Goal: Find specific fact: Find specific fact

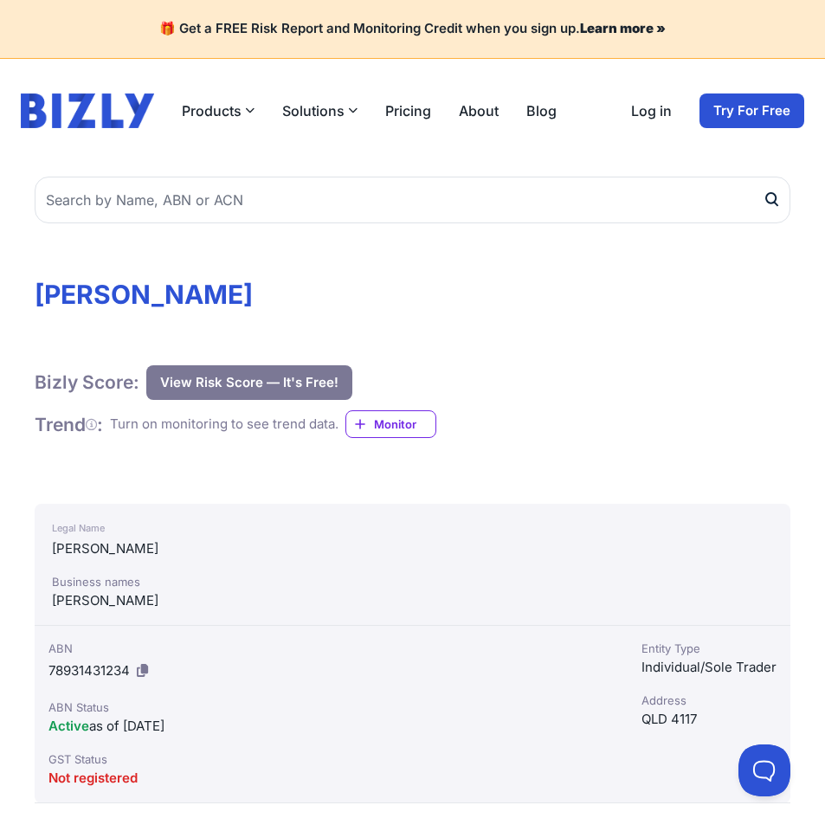
scroll to position [87, 0]
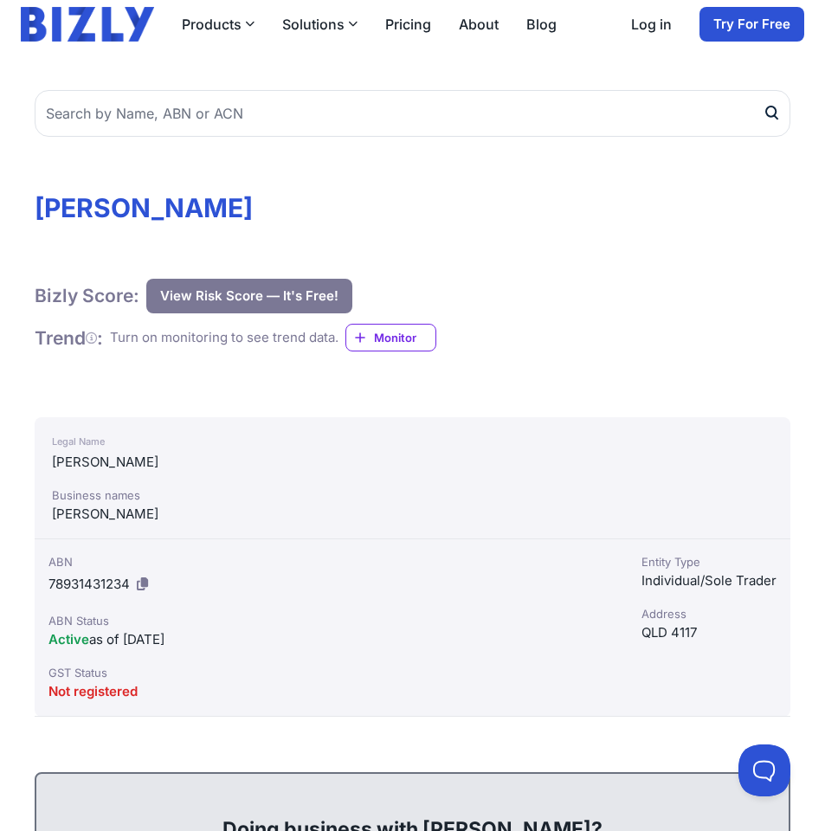
click at [97, 585] on span "78931431234" at bounding box center [88, 584] width 81 height 16
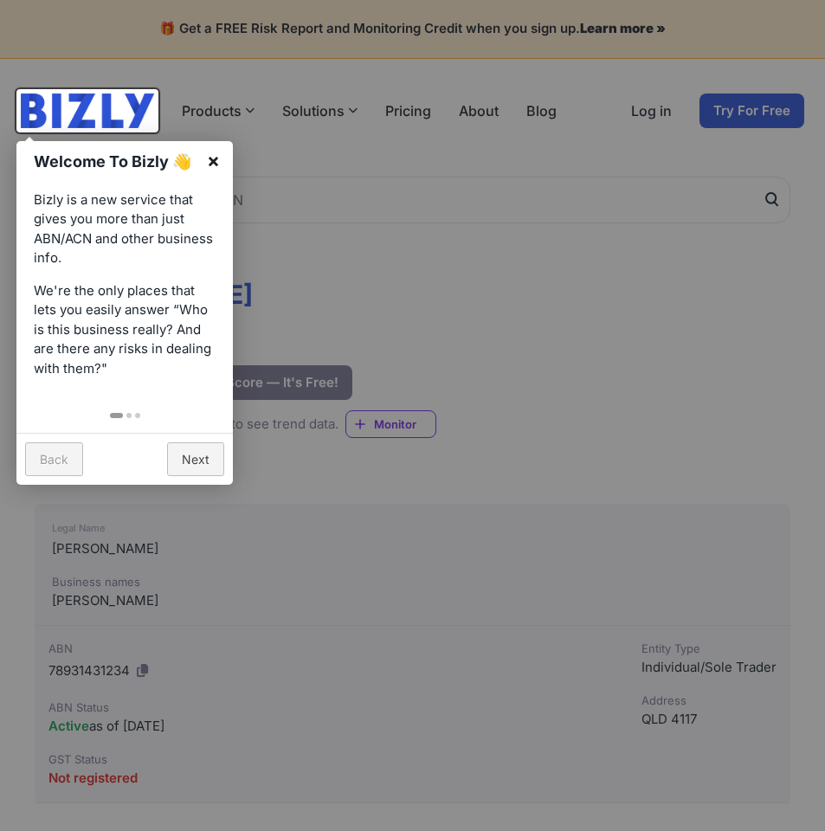
click at [216, 162] on link "×" at bounding box center [213, 160] width 39 height 39
